Goal: Task Accomplishment & Management: Use online tool/utility

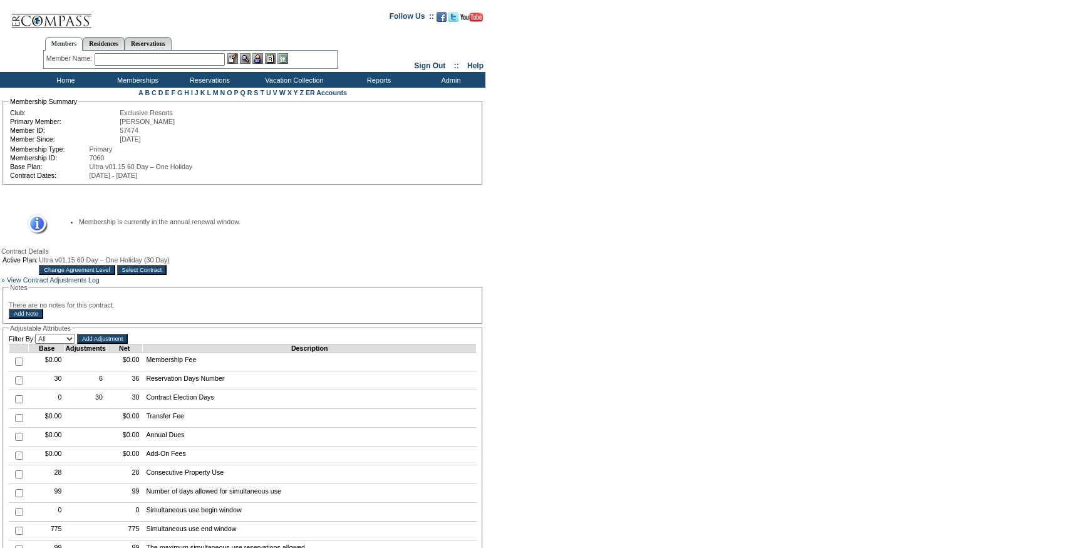
click at [15, 385] on input "checkbox" at bounding box center [19, 381] width 8 height 8
checkbox input "true"
click at [128, 344] on input "Add Adjustment" at bounding box center [102, 339] width 51 height 10
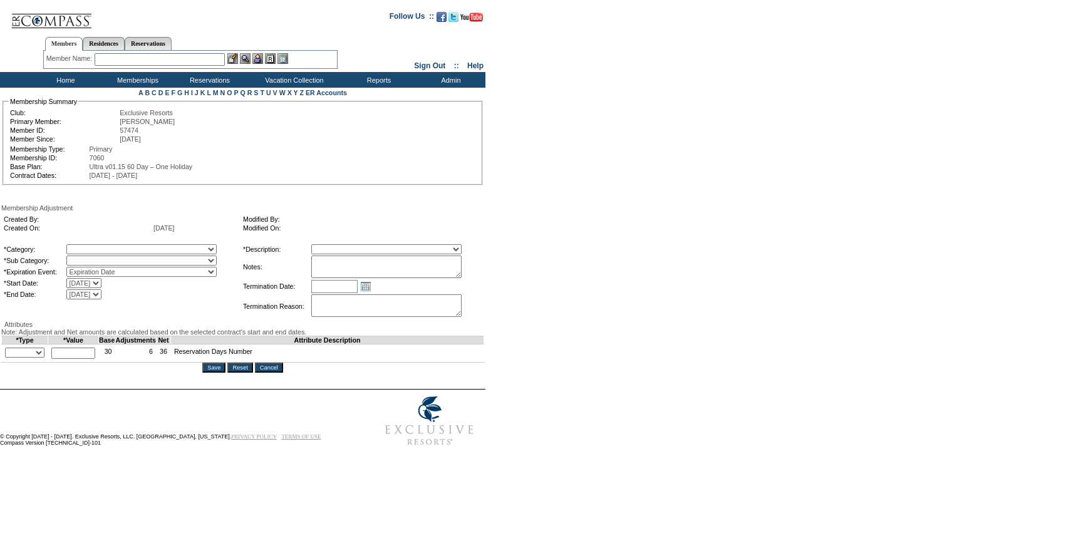
click at [385, 263] on textarea at bounding box center [386, 267] width 150 height 23
click at [392, 249] on select "Membership/Transfer Fee Adjustment Membership Fee Adjustment Add-On Fee Adjustm…" at bounding box center [386, 249] width 150 height 10
select select "275"
click at [335, 246] on select "Membership/Transfer Fee Adjustment Membership Fee Adjustment Add-On Fee Adjustm…" at bounding box center [386, 249] width 150 height 10
click at [152, 251] on select "A La Carte Days Contract Election Days Converted Days [MEDICAL_DATA] Other Refe…" at bounding box center [141, 249] width 150 height 10
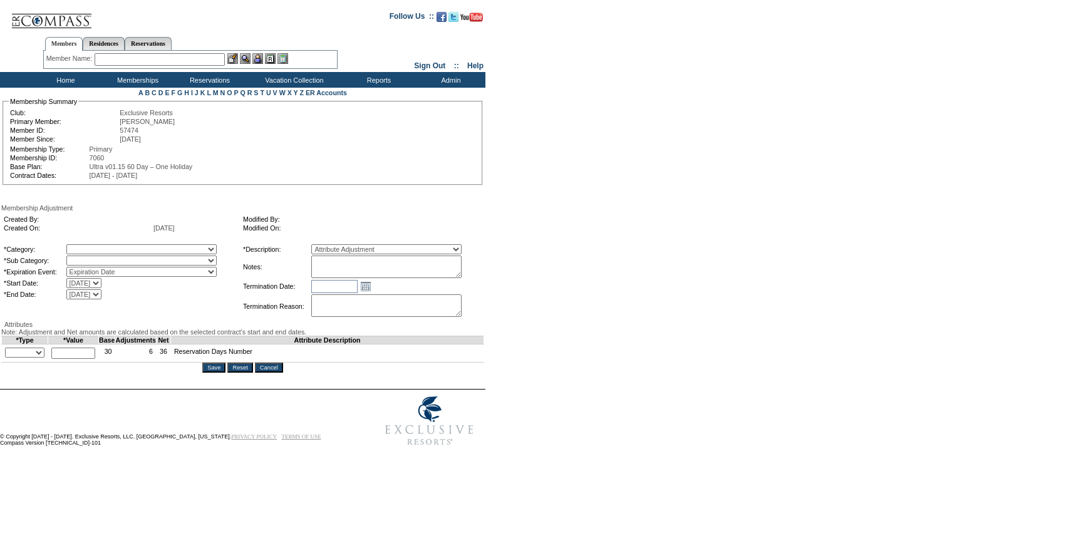
select select "1060"
click at [92, 246] on select "A La Carte Days Contract Election Days Converted Days Coronavirus Other Referra…" at bounding box center [141, 249] width 150 height 10
